Goal: Check status: Check status

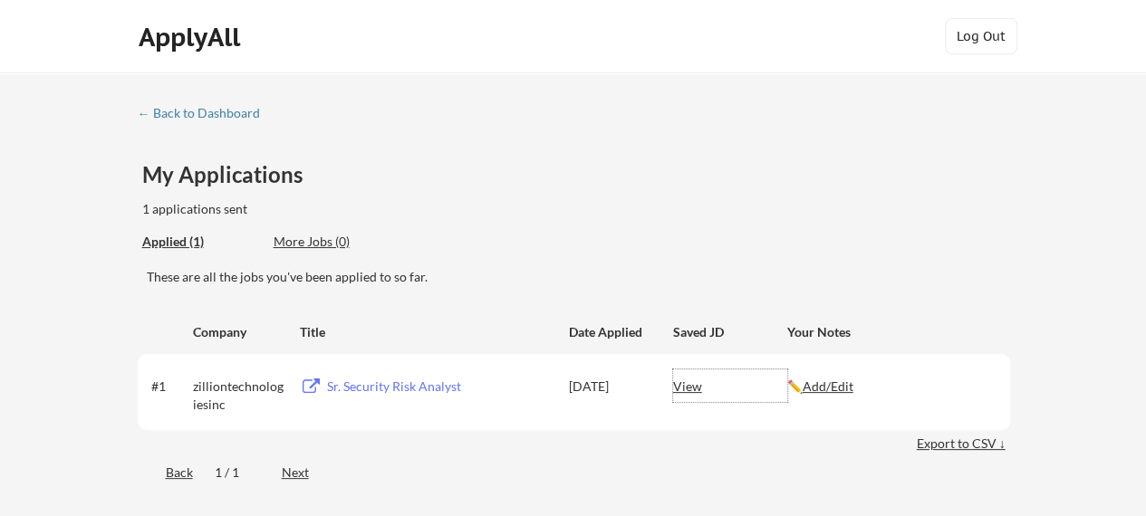
click at [683, 385] on div "View" at bounding box center [730, 386] width 114 height 33
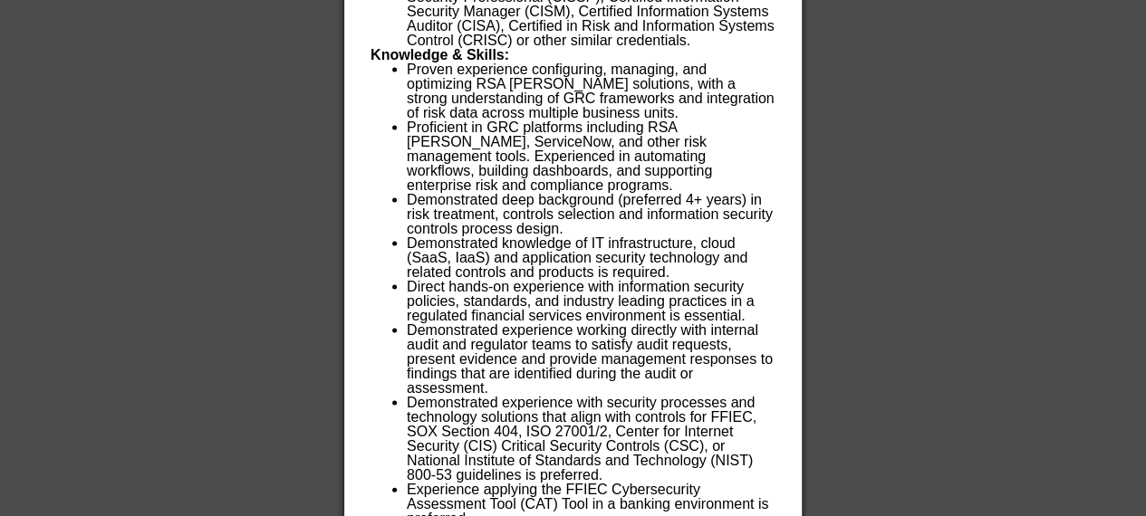
scroll to position [2020, 0]
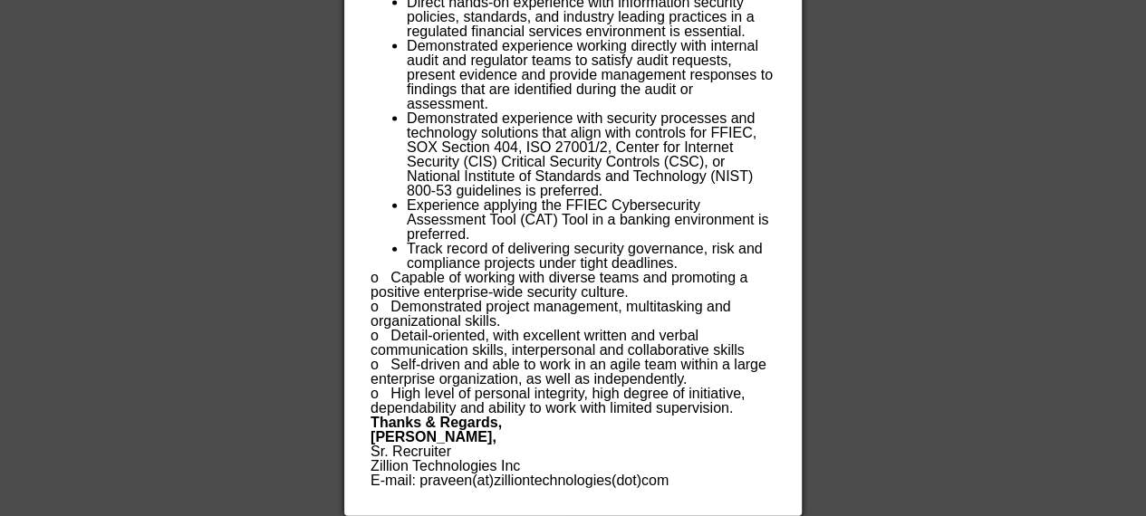
click at [892, 313] on div at bounding box center [573, 258] width 1146 height 516
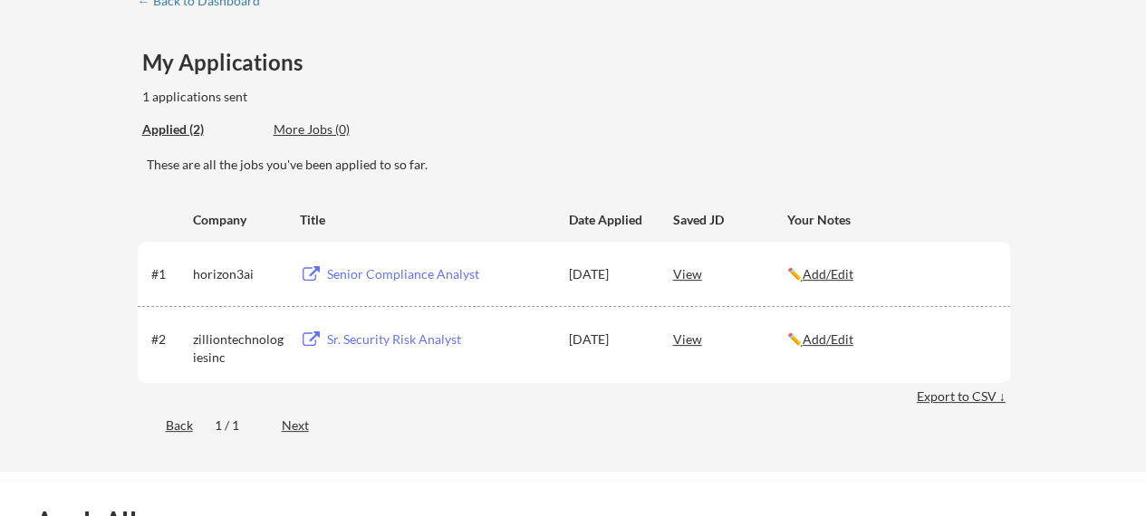
scroll to position [111, 0]
click at [683, 284] on div "View" at bounding box center [730, 274] width 114 height 33
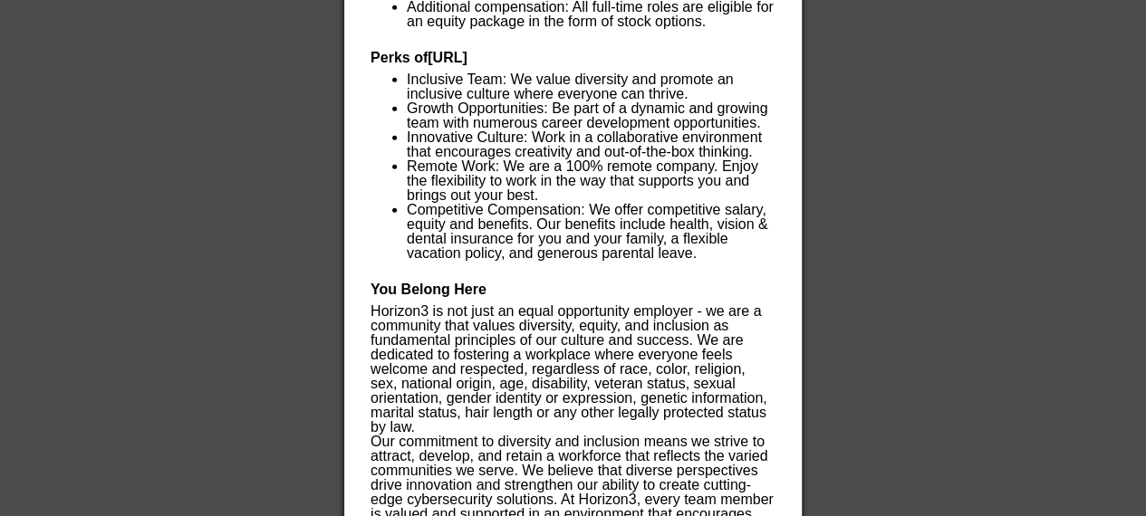
scroll to position [2747, 0]
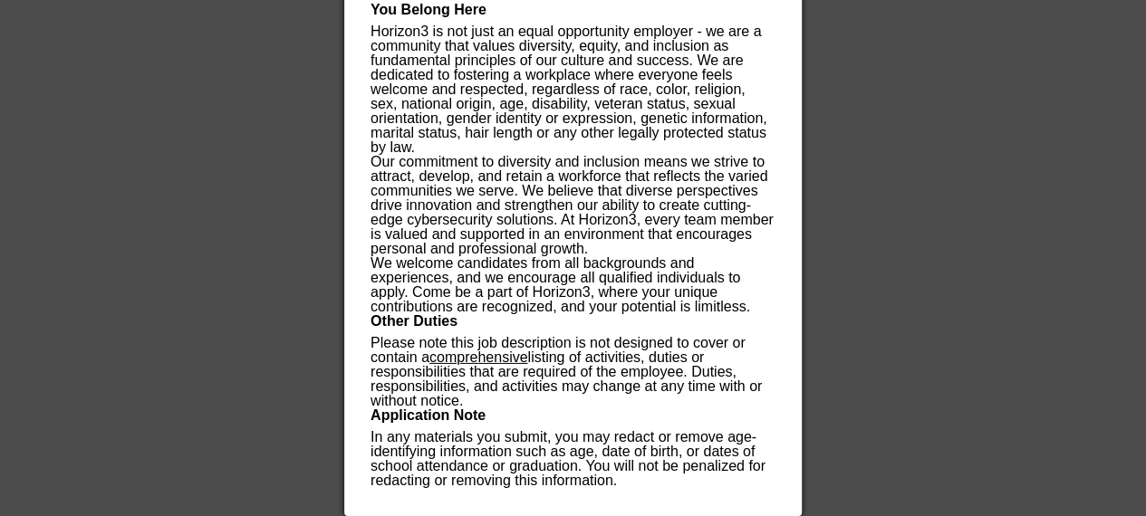
click at [897, 318] on div at bounding box center [573, 258] width 1146 height 516
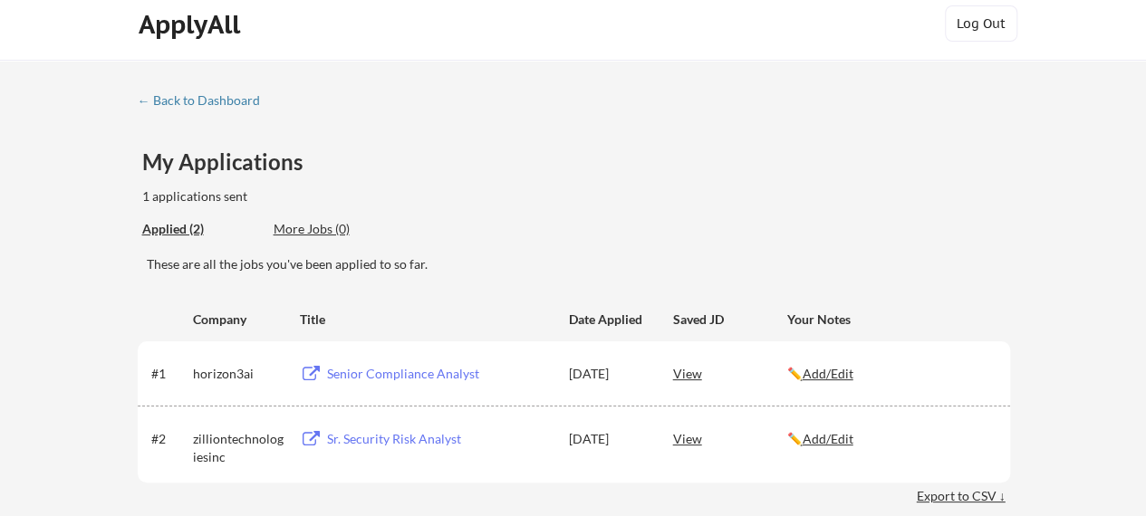
scroll to position [0, 0]
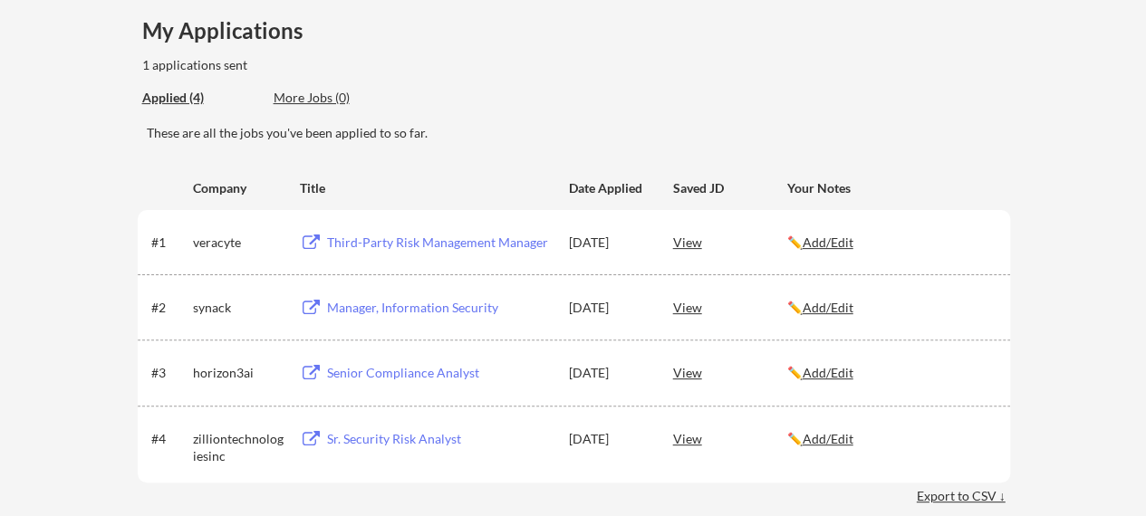
scroll to position [146, 0]
click at [481, 244] on div "Third-Party Risk Management Manager" at bounding box center [439, 241] width 225 height 18
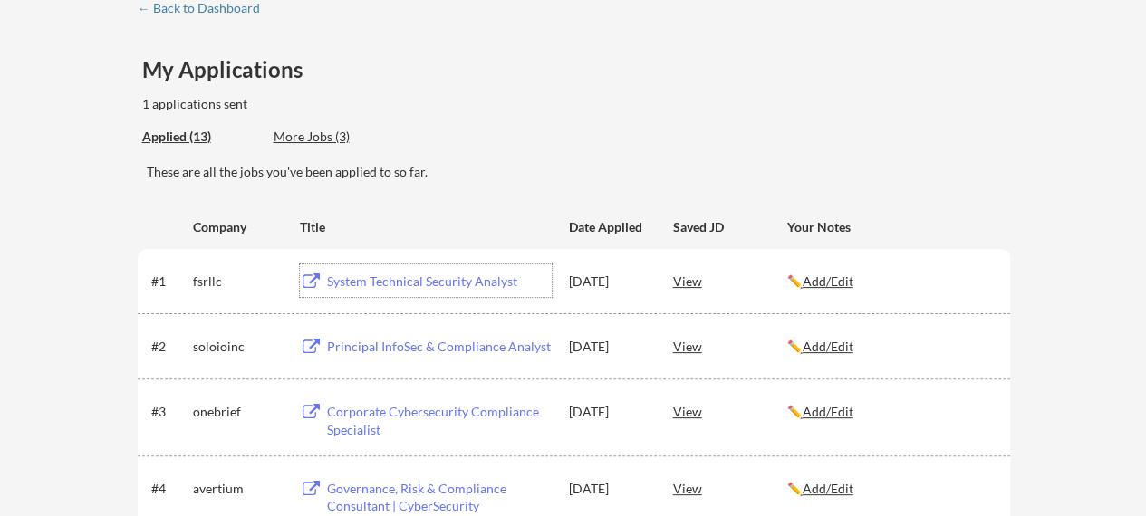
scroll to position [104, 0]
click at [321, 133] on div "More Jobs (3)" at bounding box center [340, 138] width 133 height 18
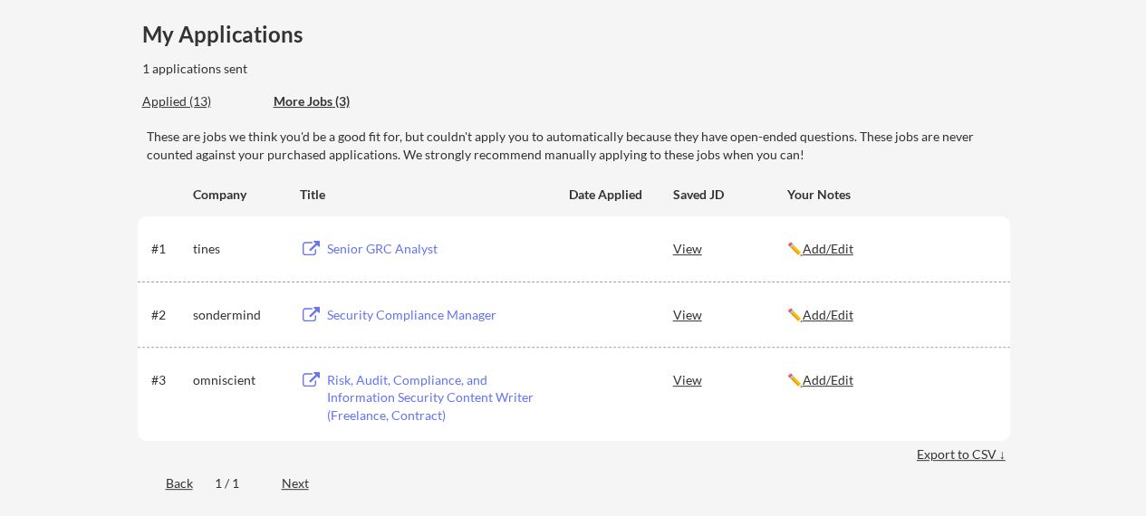
scroll to position [142, 0]
click at [181, 97] on div "Applied (13)" at bounding box center [201, 100] width 118 height 18
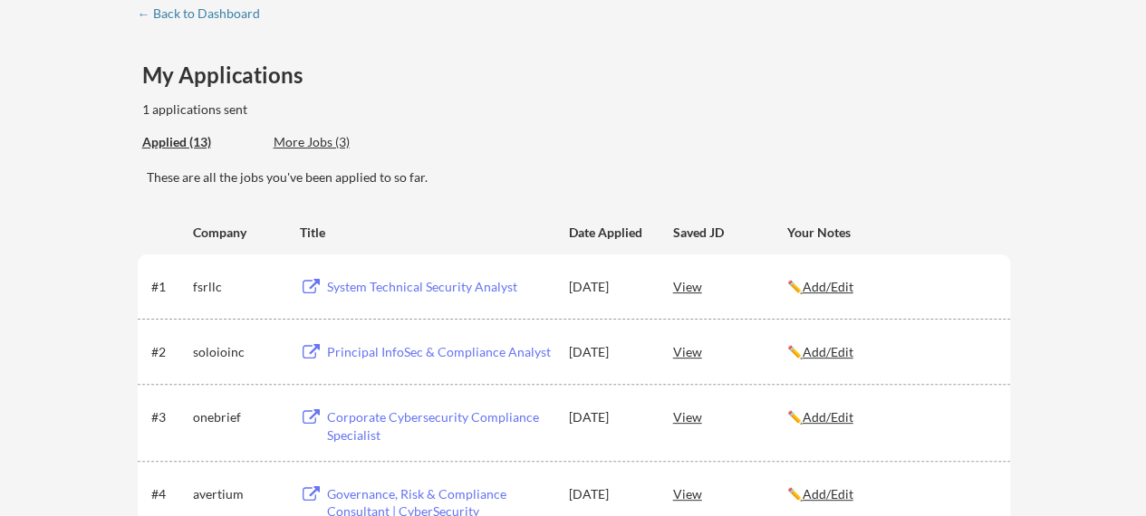
scroll to position [0, 0]
